Goal: Information Seeking & Learning: Learn about a topic

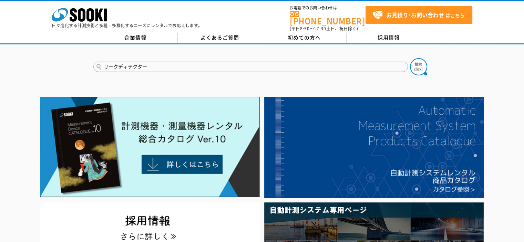
type input "リークディテクター"
click at [410, 58] on button at bounding box center [418, 66] width 17 height 17
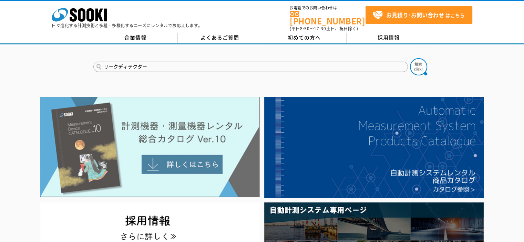
click at [99, 115] on img at bounding box center [149, 147] width 219 height 101
